Goal: Find specific page/section: Find specific page/section

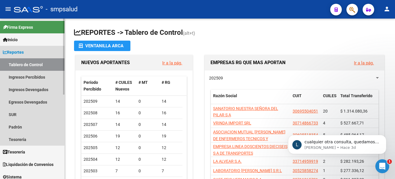
click at [20, 51] on span "Reportes" at bounding box center [13, 52] width 21 height 6
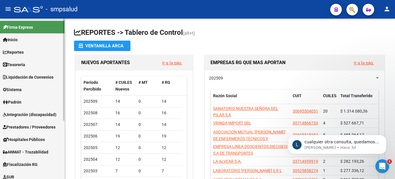
click at [20, 51] on span "Reportes" at bounding box center [13, 52] width 21 height 6
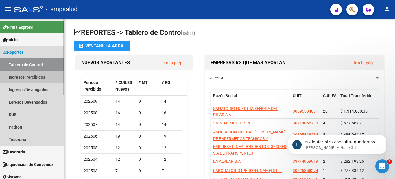
click at [42, 76] on link "Ingresos Percibidos" at bounding box center [32, 77] width 65 height 12
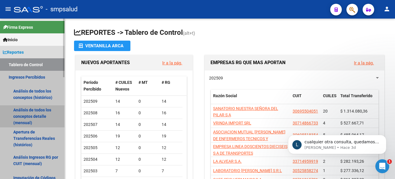
click at [23, 112] on link "Análisis de todos los conceptos detalle (mensual)" at bounding box center [32, 116] width 65 height 22
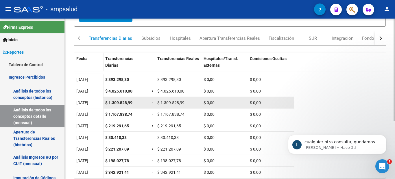
scroll to position [91, 0]
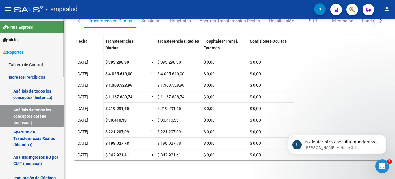
click at [20, 52] on span "Reportes" at bounding box center [13, 52] width 21 height 6
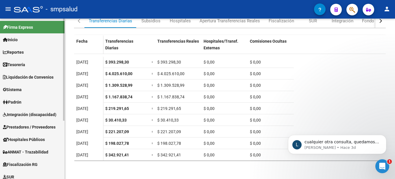
click at [22, 52] on span "Reportes" at bounding box center [13, 52] width 21 height 6
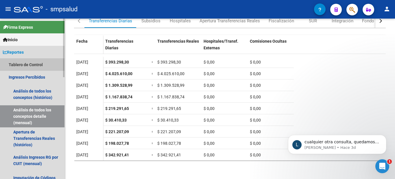
click at [27, 63] on link "Tablero de Control" at bounding box center [32, 64] width 65 height 12
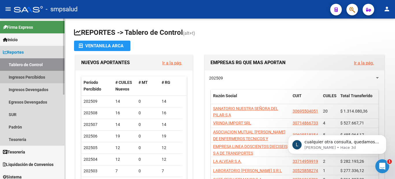
click at [37, 77] on link "Ingresos Percibidos" at bounding box center [32, 77] width 65 height 12
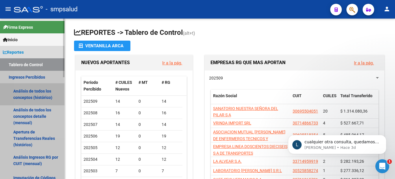
click at [41, 91] on link "Análisis de todos los conceptos (histórico)" at bounding box center [32, 94] width 65 height 22
